Goal: Feedback & Contribution: Submit feedback/report problem

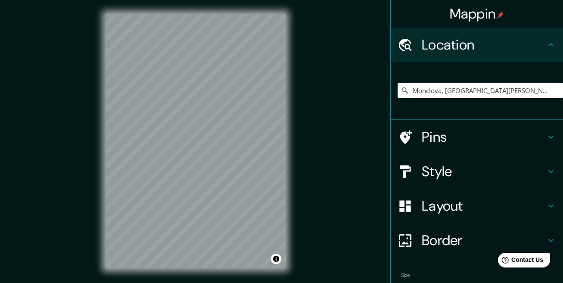
click at [439, 171] on h4 "Style" at bounding box center [483, 171] width 124 height 17
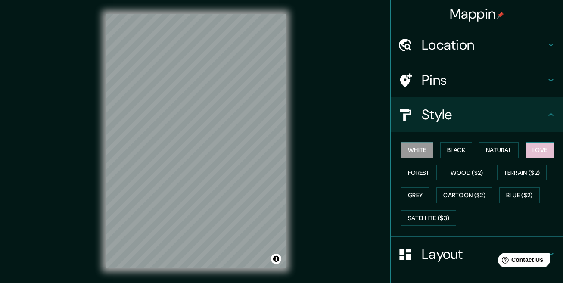
click at [544, 152] on button "Love" at bounding box center [539, 150] width 28 height 16
click at [502, 150] on button "Natural" at bounding box center [499, 150] width 40 height 16
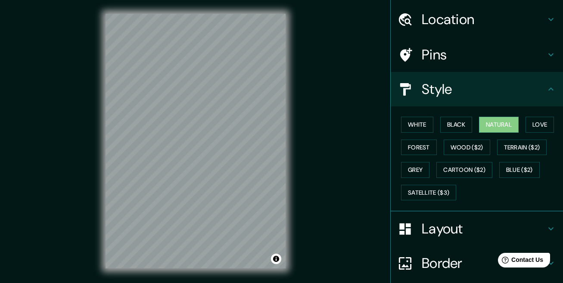
scroll to position [43, 0]
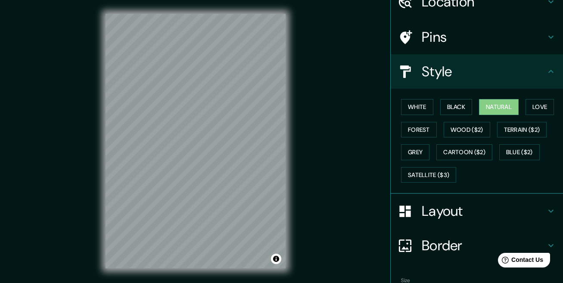
click at [452, 213] on h4 "Layout" at bounding box center [483, 210] width 124 height 17
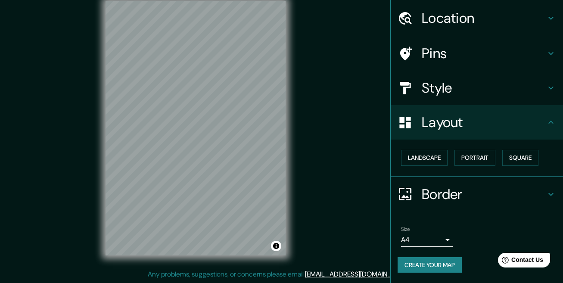
scroll to position [0, 0]
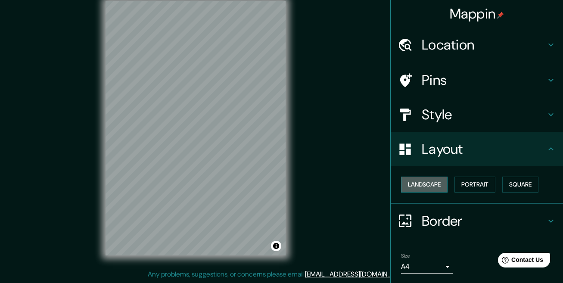
click at [418, 188] on button "Landscape" at bounding box center [424, 184] width 46 height 16
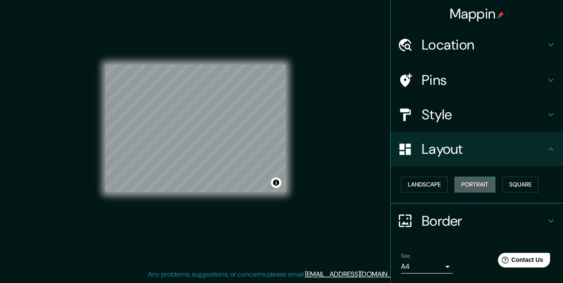
click at [464, 188] on button "Portrait" at bounding box center [474, 184] width 41 height 16
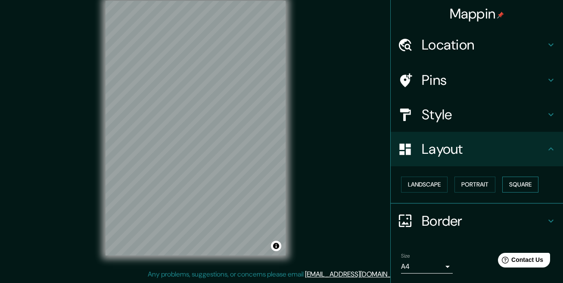
click at [502, 185] on button "Square" at bounding box center [520, 184] width 36 height 16
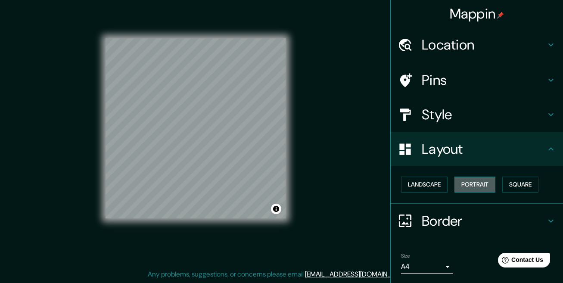
click at [466, 185] on button "Portrait" at bounding box center [474, 184] width 41 height 16
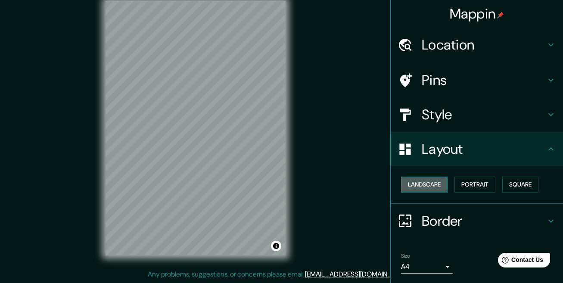
click at [419, 185] on button "Landscape" at bounding box center [424, 184] width 46 height 16
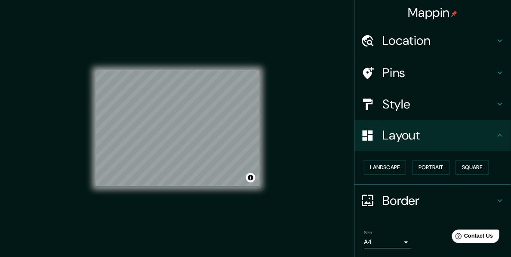
scroll to position [13, 0]
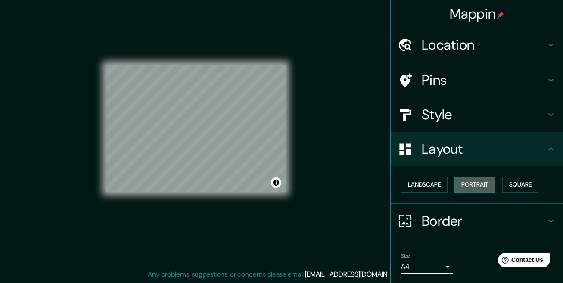
click at [468, 189] on button "Portrait" at bounding box center [474, 184] width 41 height 16
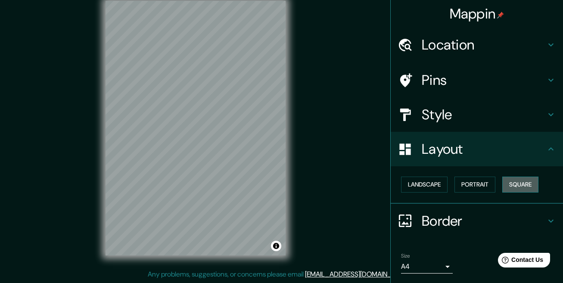
click at [511, 186] on button "Square" at bounding box center [520, 184] width 36 height 16
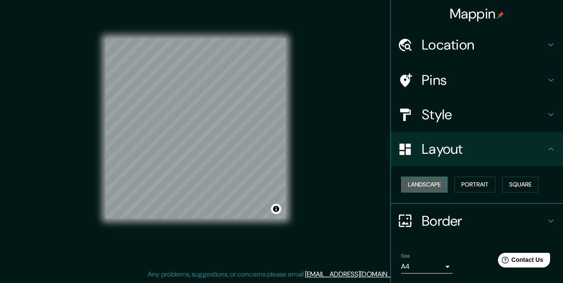
click at [414, 181] on button "Landscape" at bounding box center [424, 184] width 46 height 16
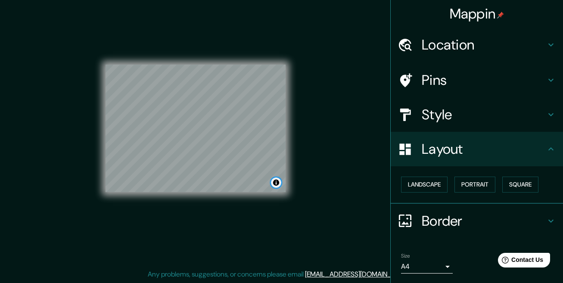
click at [276, 182] on button "Toggle attribution" at bounding box center [276, 182] width 10 height 10
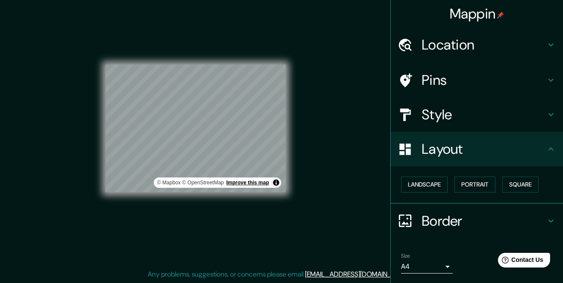
click at [251, 183] on link "Improve this map" at bounding box center [247, 183] width 43 height 6
click at [276, 182] on button "Toggle attribution" at bounding box center [276, 182] width 10 height 10
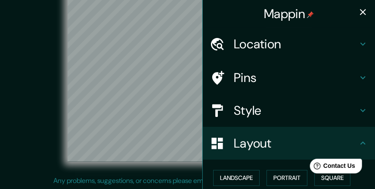
scroll to position [22, 0]
click at [358, 11] on icon "button" at bounding box center [363, 12] width 10 height 10
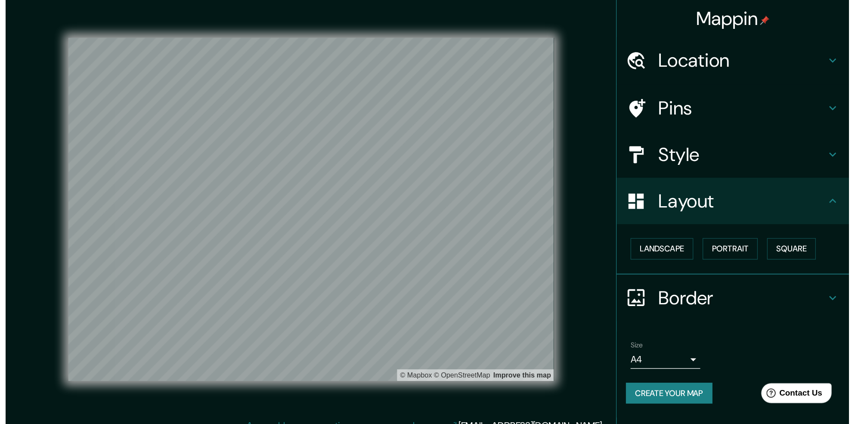
scroll to position [0, 0]
